Goal: Task Accomplishment & Management: Complete application form

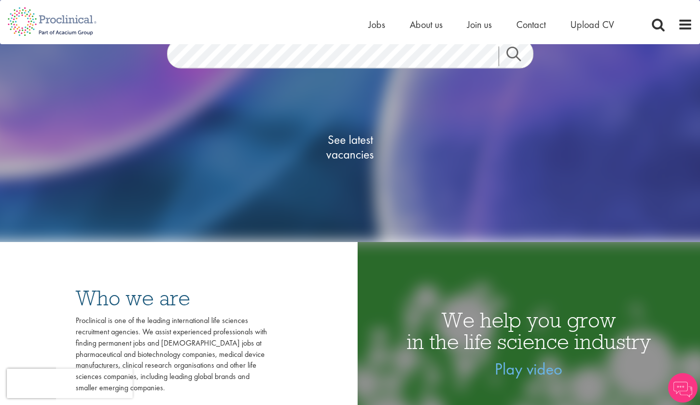
scroll to position [159, 0]
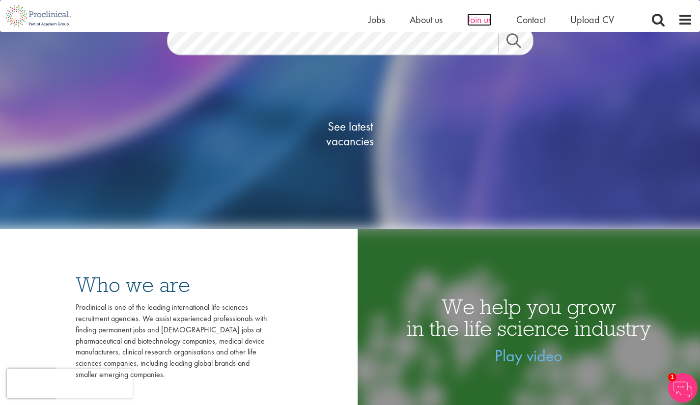
click at [475, 20] on span "Join us" at bounding box center [479, 19] width 25 height 13
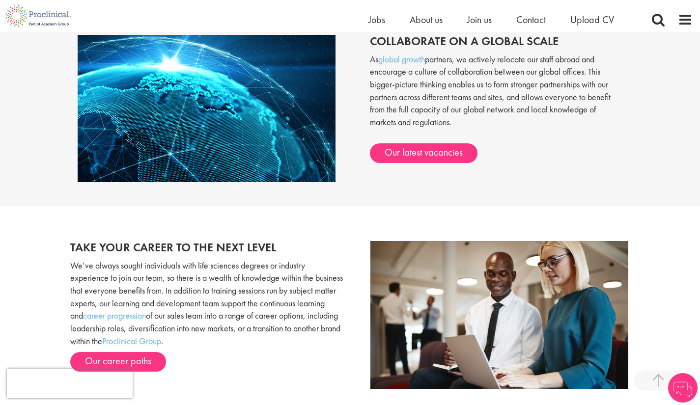
scroll to position [806, 0]
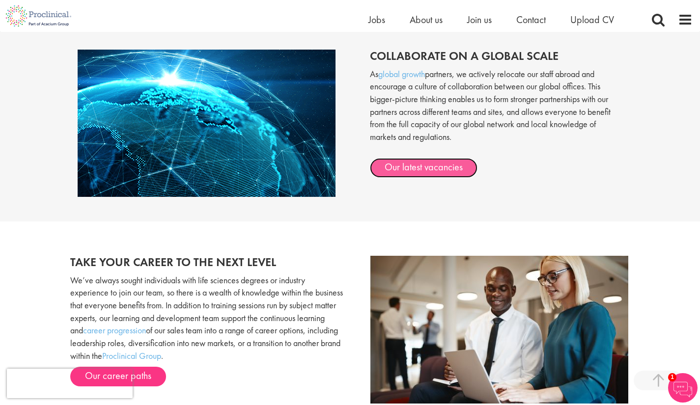
click at [456, 167] on link "Our latest vacancies" at bounding box center [424, 168] width 108 height 20
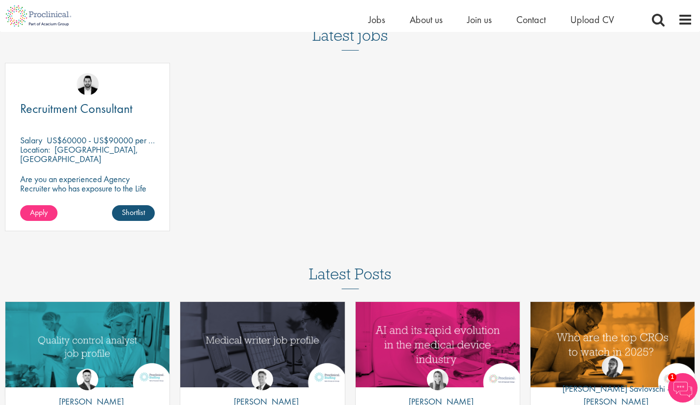
scroll to position [1252, 0]
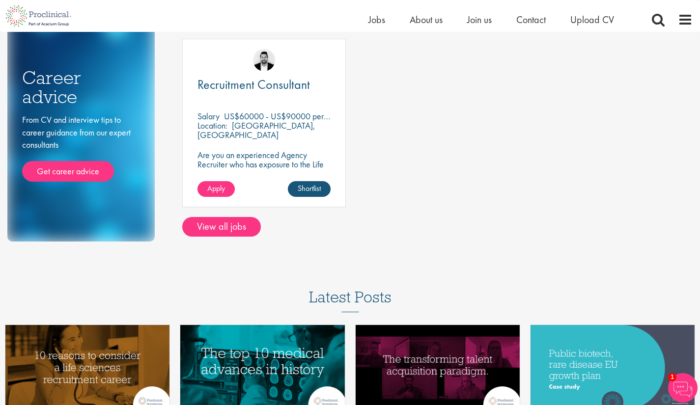
scroll to position [107, 0]
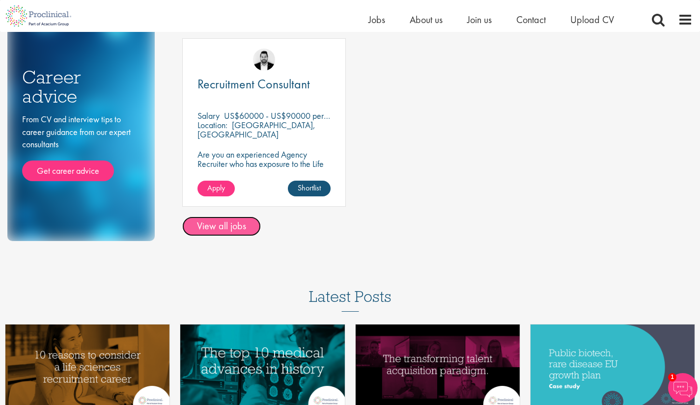
click at [248, 224] on link "View all jobs" at bounding box center [221, 227] width 79 height 20
